Goal: Transaction & Acquisition: Purchase product/service

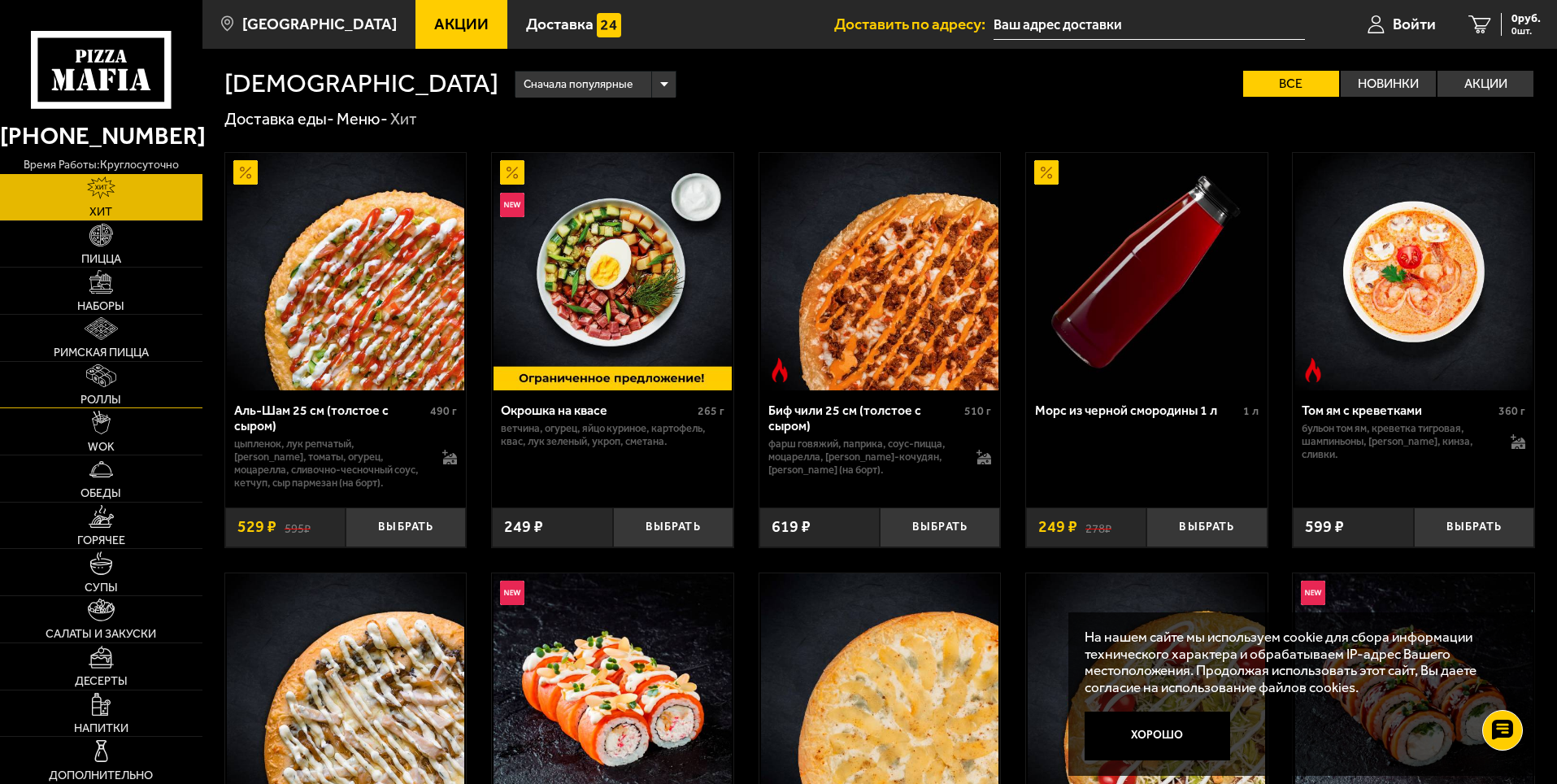
click at [115, 379] on img at bounding box center [101, 375] width 30 height 23
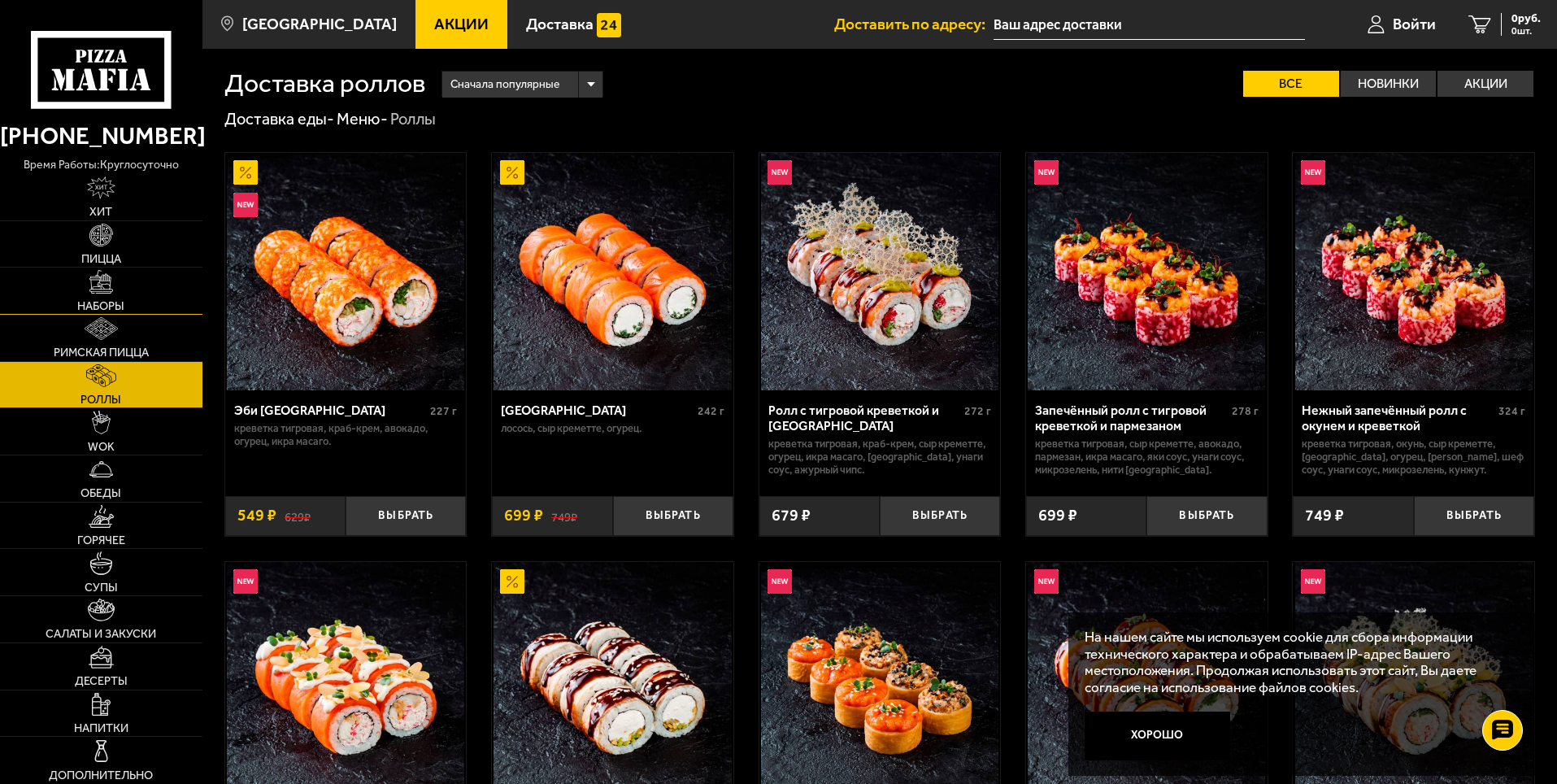
click at [147, 298] on link "Наборы" at bounding box center [101, 291] width 203 height 46
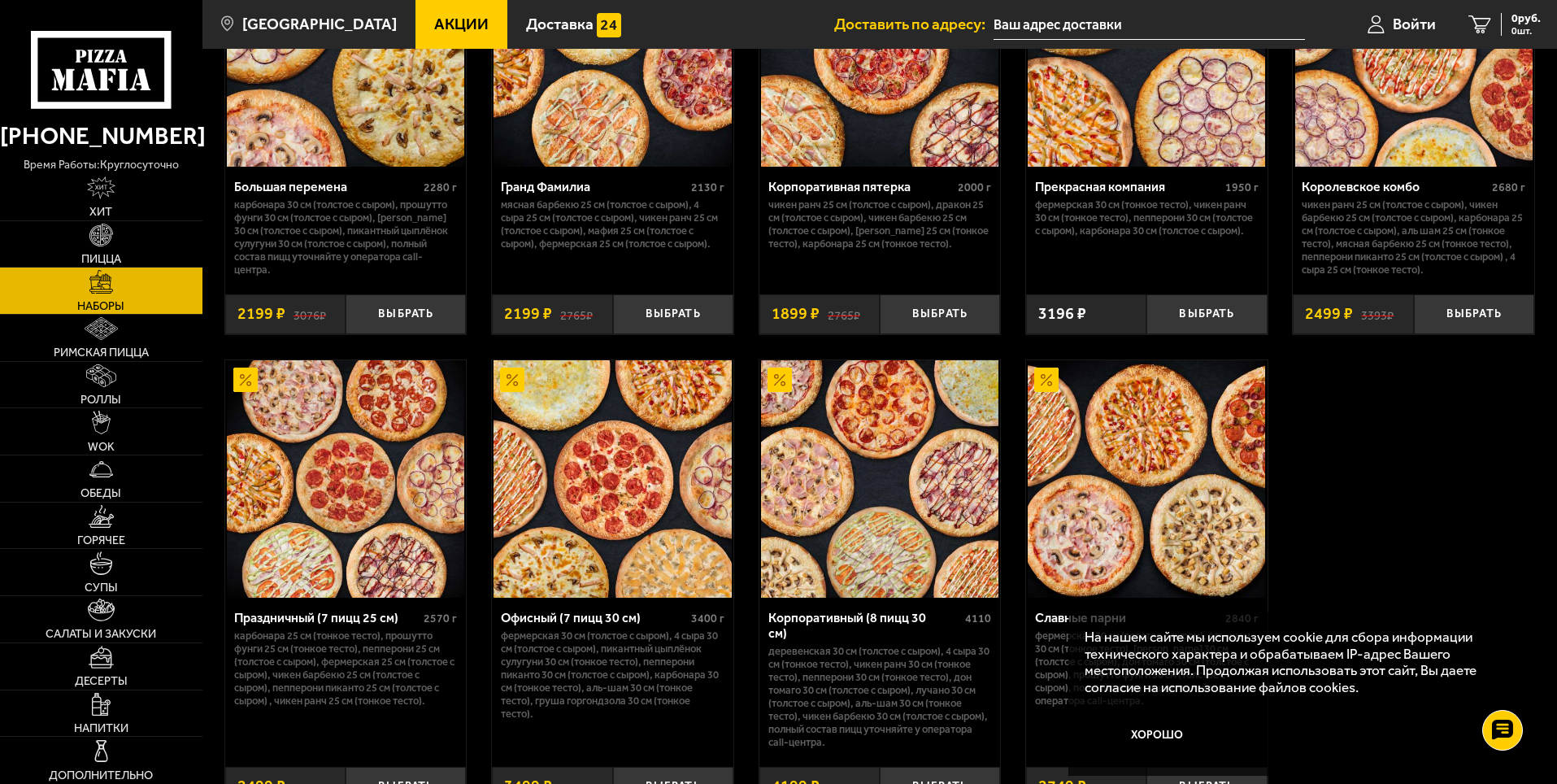
scroll to position [2450, 0]
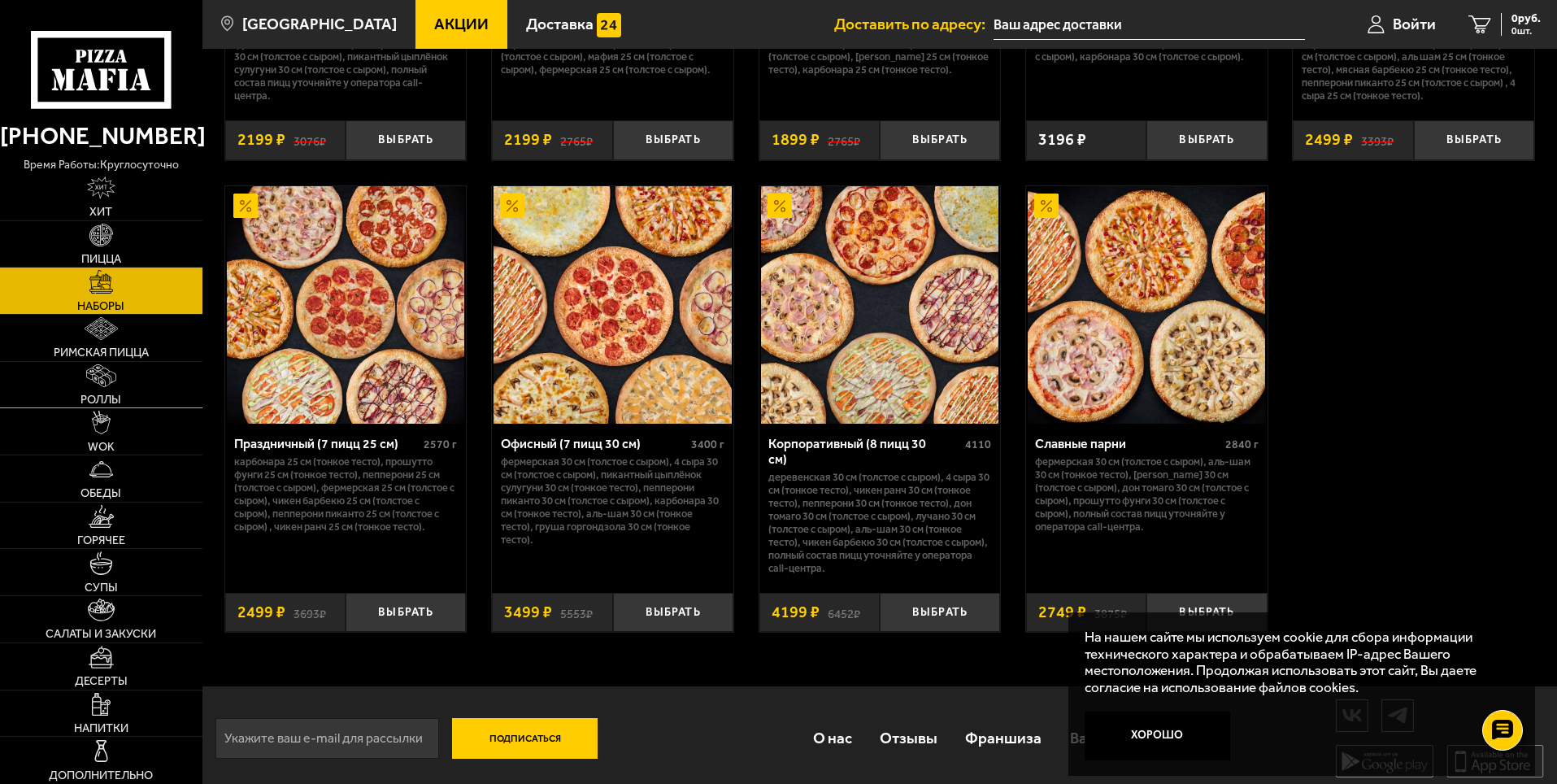
click at [114, 387] on link "Роллы" at bounding box center [101, 385] width 203 height 46
